Goal: Purchase product/service

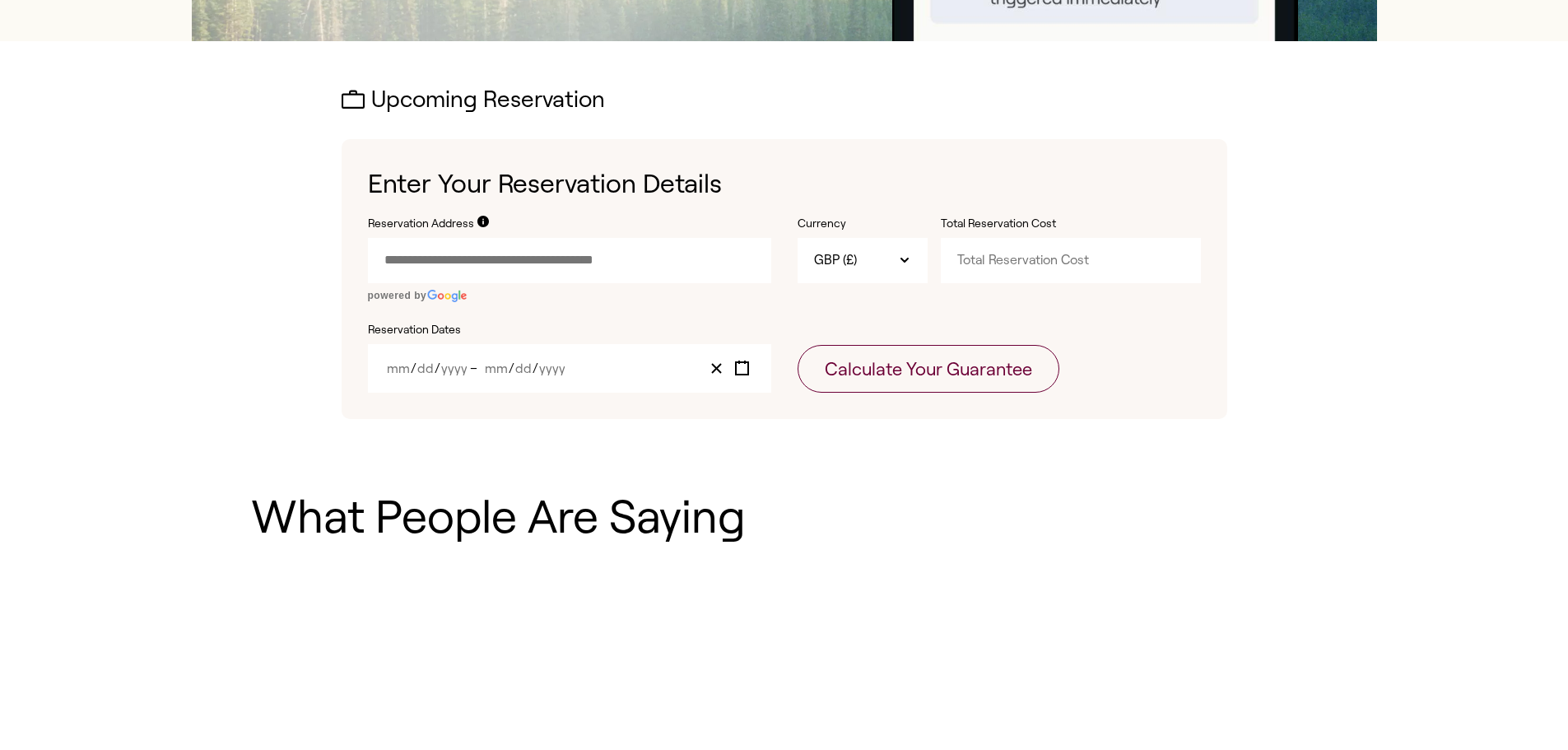
scroll to position [484, 0]
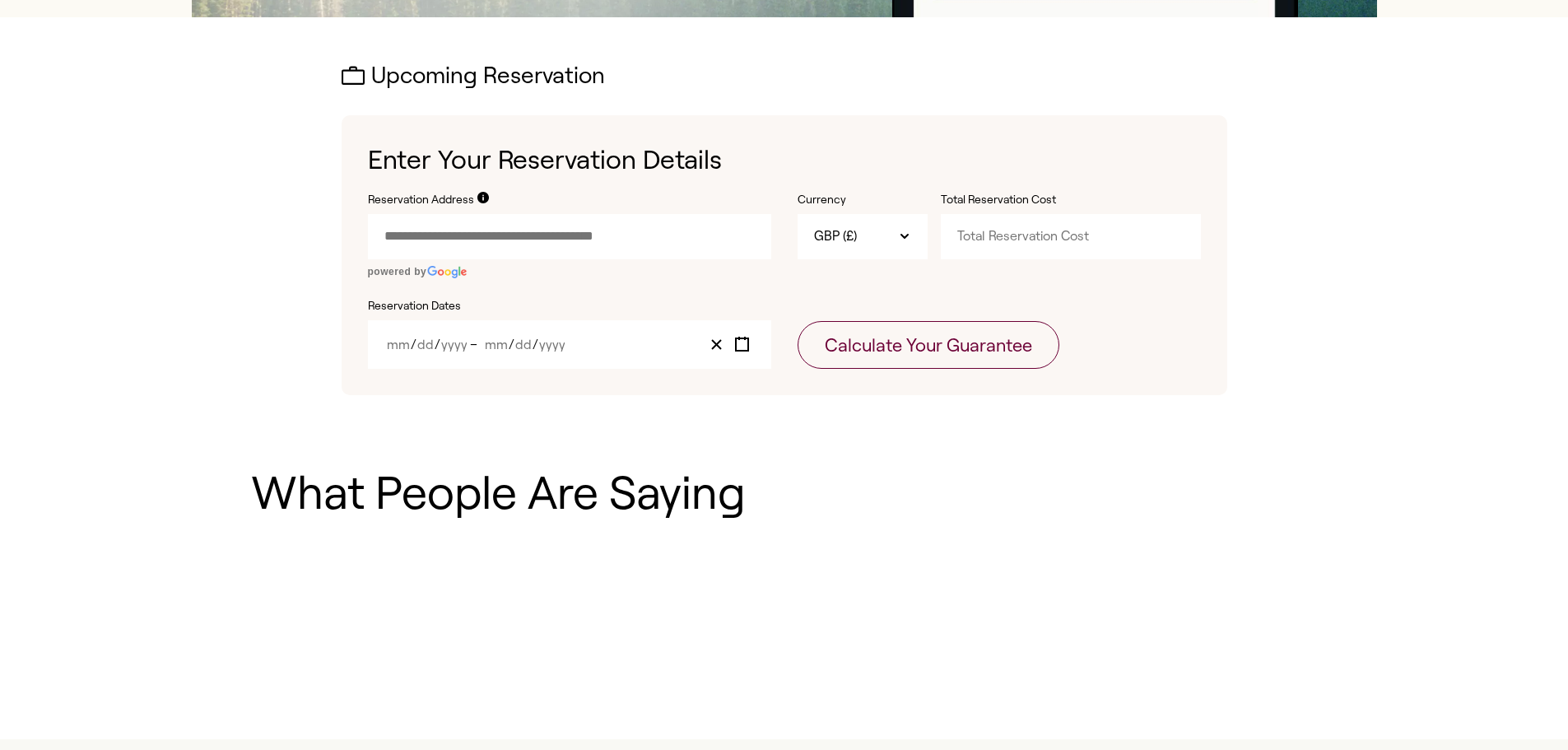
click at [656, 240] on input "Reservation Address" at bounding box center [570, 236] width 403 height 45
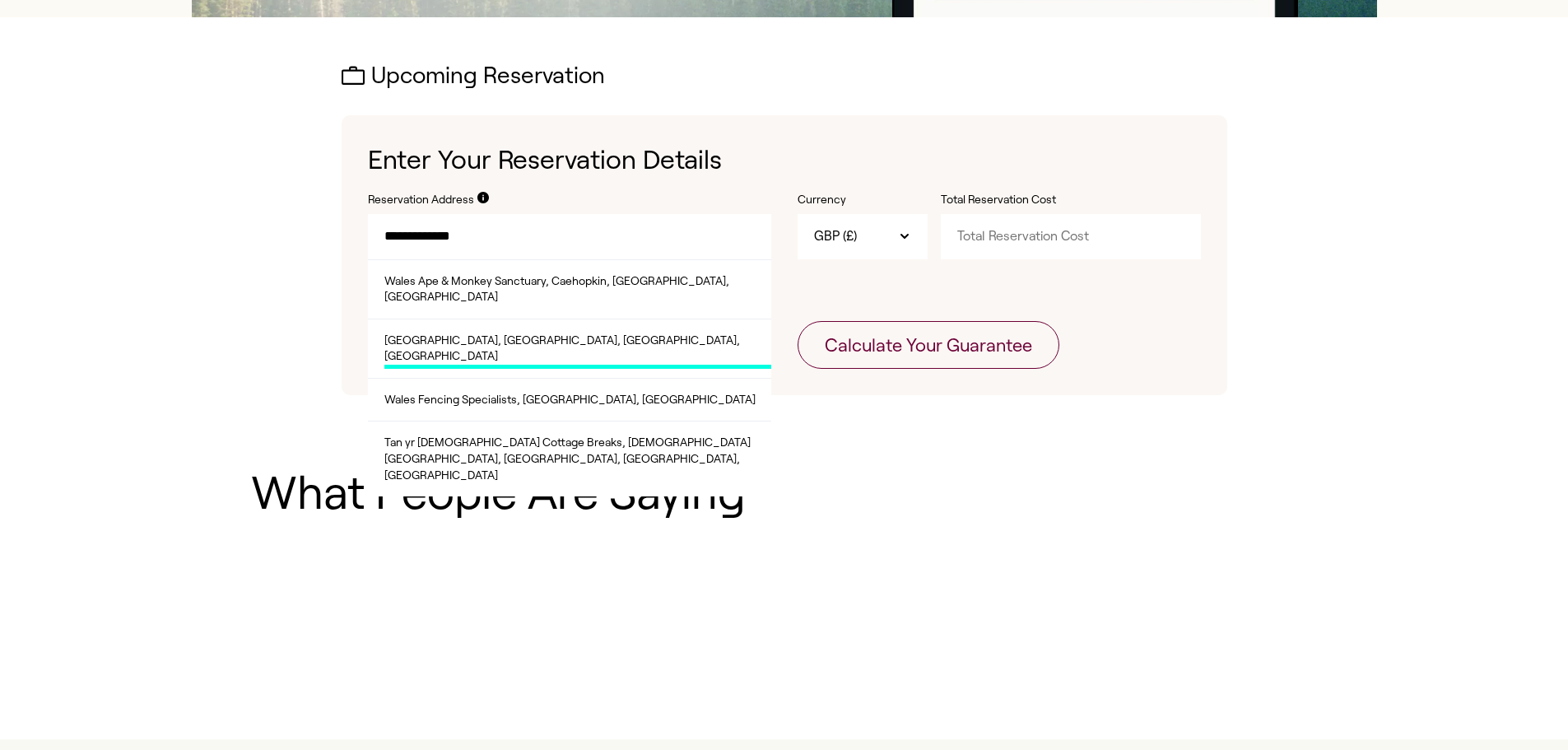
click at [608, 333] on span "[GEOGRAPHIC_DATA], [GEOGRAPHIC_DATA], [GEOGRAPHIC_DATA], [GEOGRAPHIC_DATA]" at bounding box center [578, 351] width 387 height 37
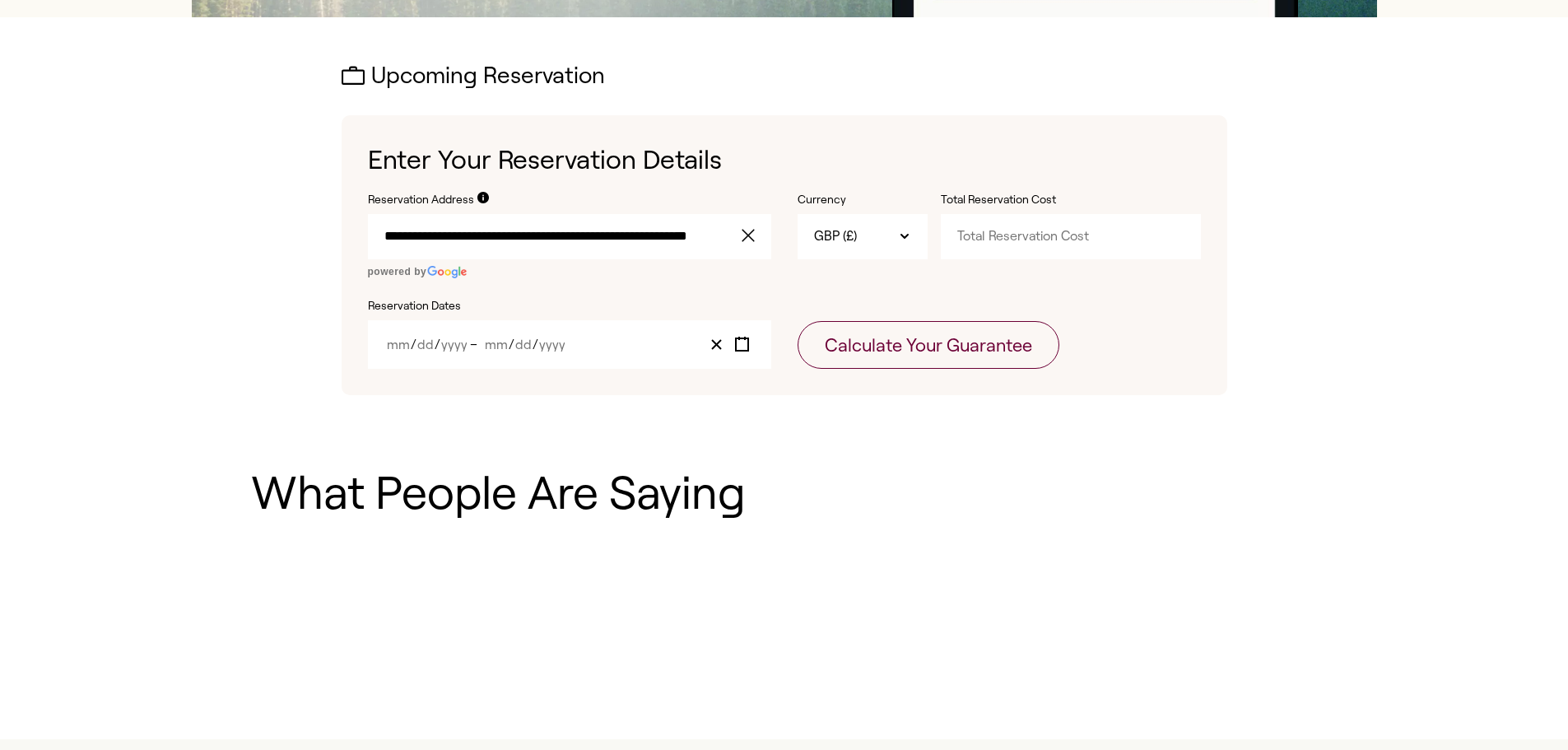
type input "**********"
click at [1017, 236] on input "Total Reservation Cost" at bounding box center [1071, 236] width 260 height 45
type input "1000"
click at [640, 344] on div "/ / – / /" at bounding box center [570, 345] width 403 height 49
click at [745, 339] on line "Toggle calendar" at bounding box center [745, 339] width 0 height 3
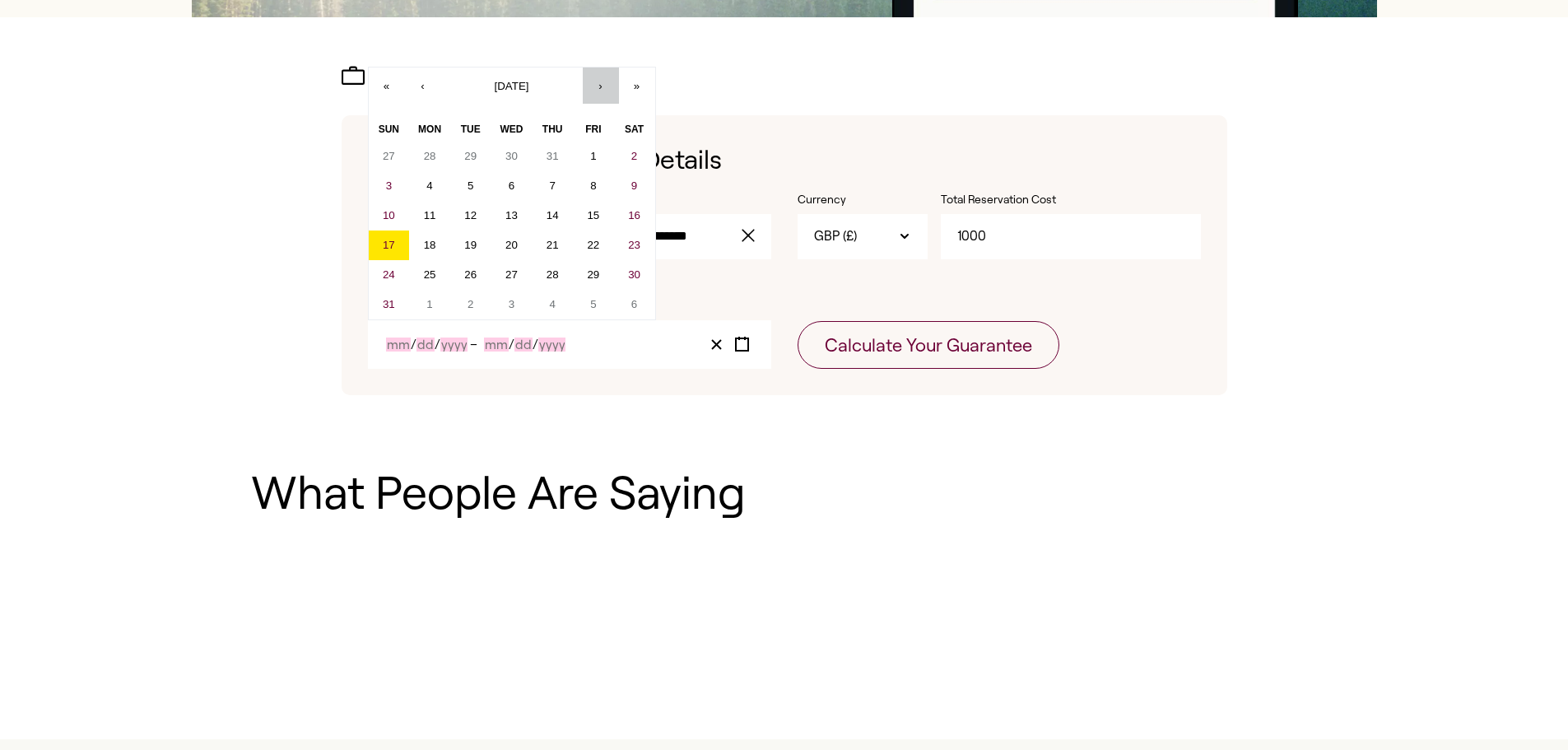
click at [600, 86] on button "›" at bounding box center [601, 86] width 37 height 37
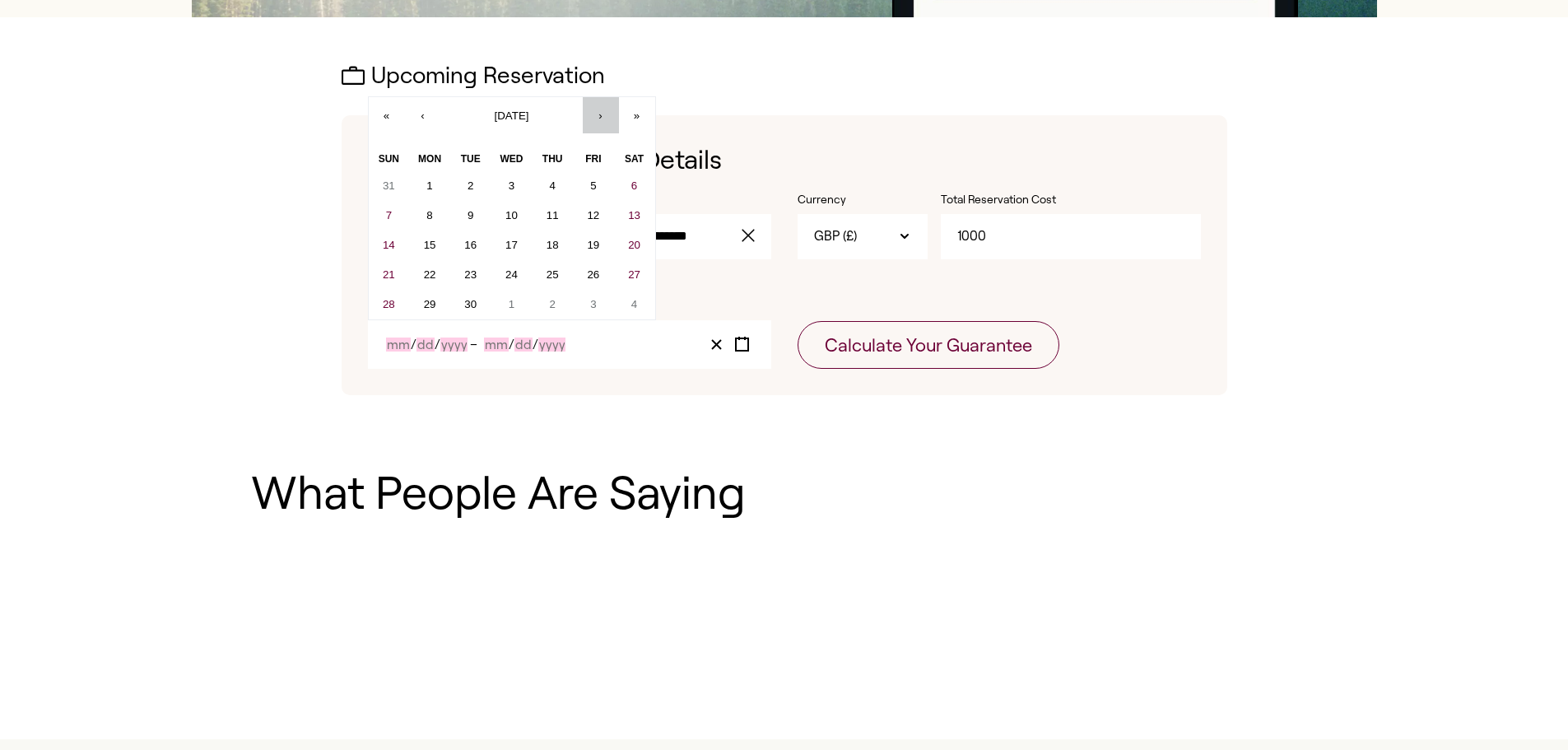
click at [601, 113] on button "›" at bounding box center [601, 115] width 37 height 37
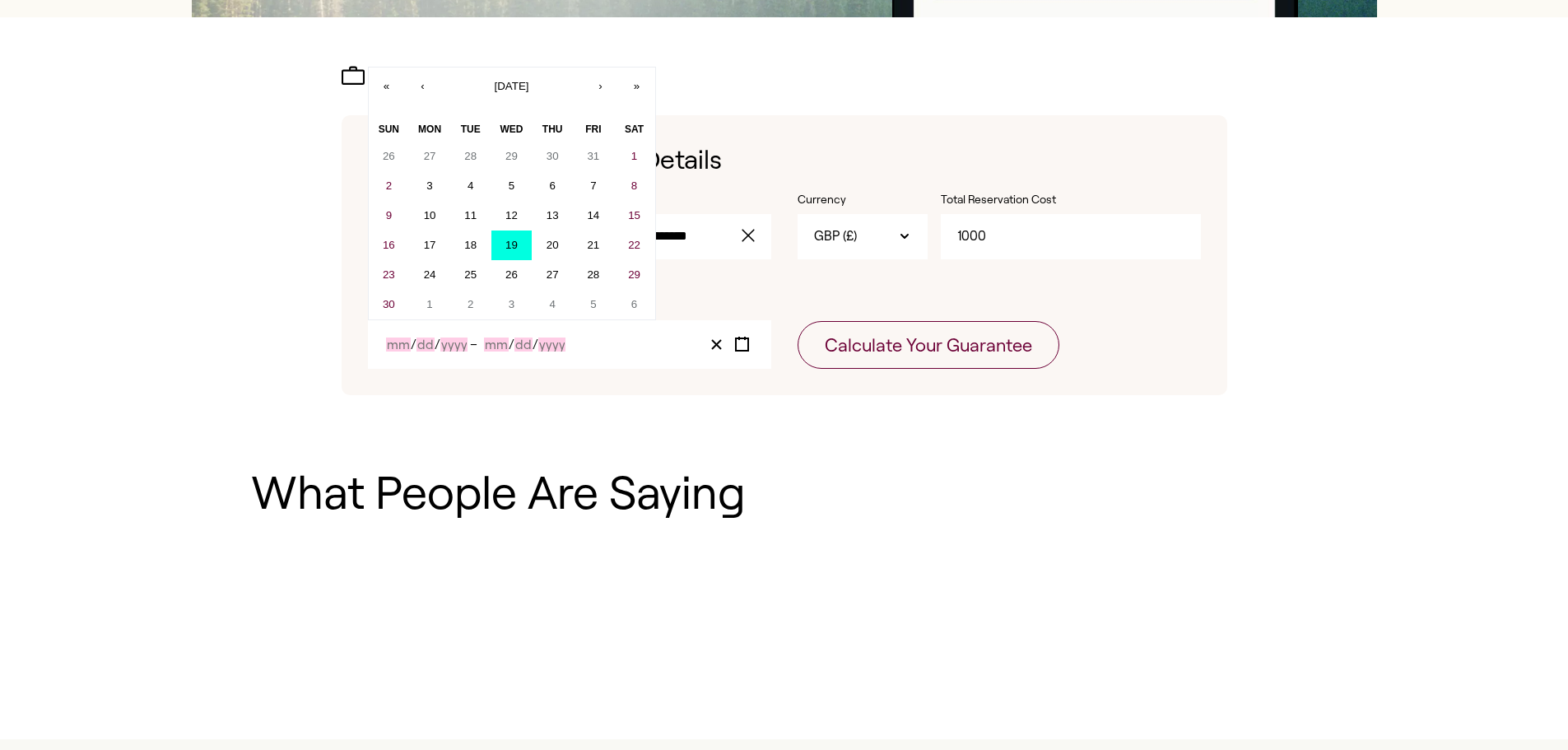
click at [510, 248] on abbr "19" at bounding box center [511, 245] width 12 height 12
click at [510, 270] on abbr "26" at bounding box center [511, 275] width 12 height 12
type input "11"
type input "19"
type input "2025"
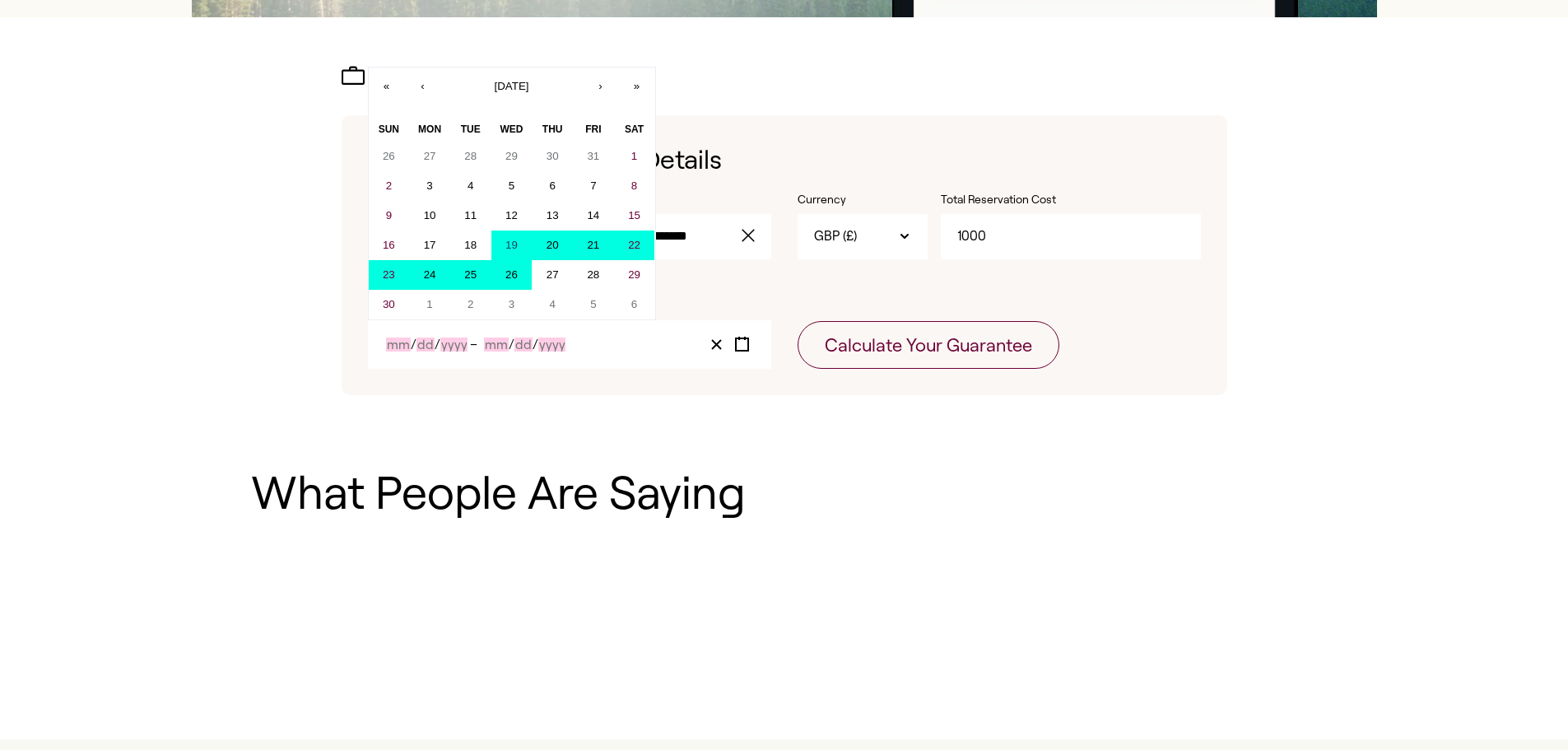
type input "11"
type input "26"
type input "2025"
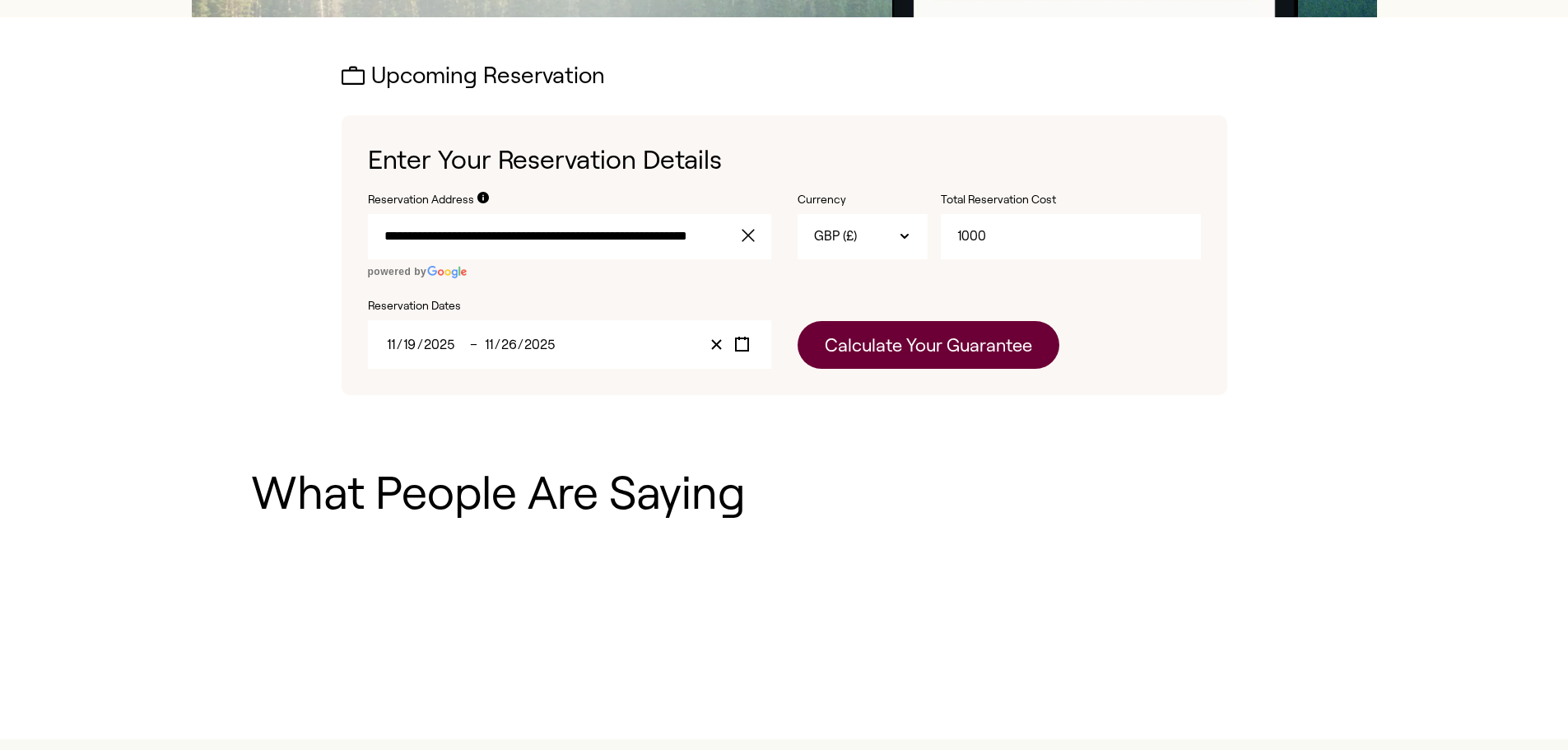
click at [901, 334] on button "Calculate Your Guarantee" at bounding box center [928, 345] width 262 height 48
